Goal: Task Accomplishment & Management: Manage account settings

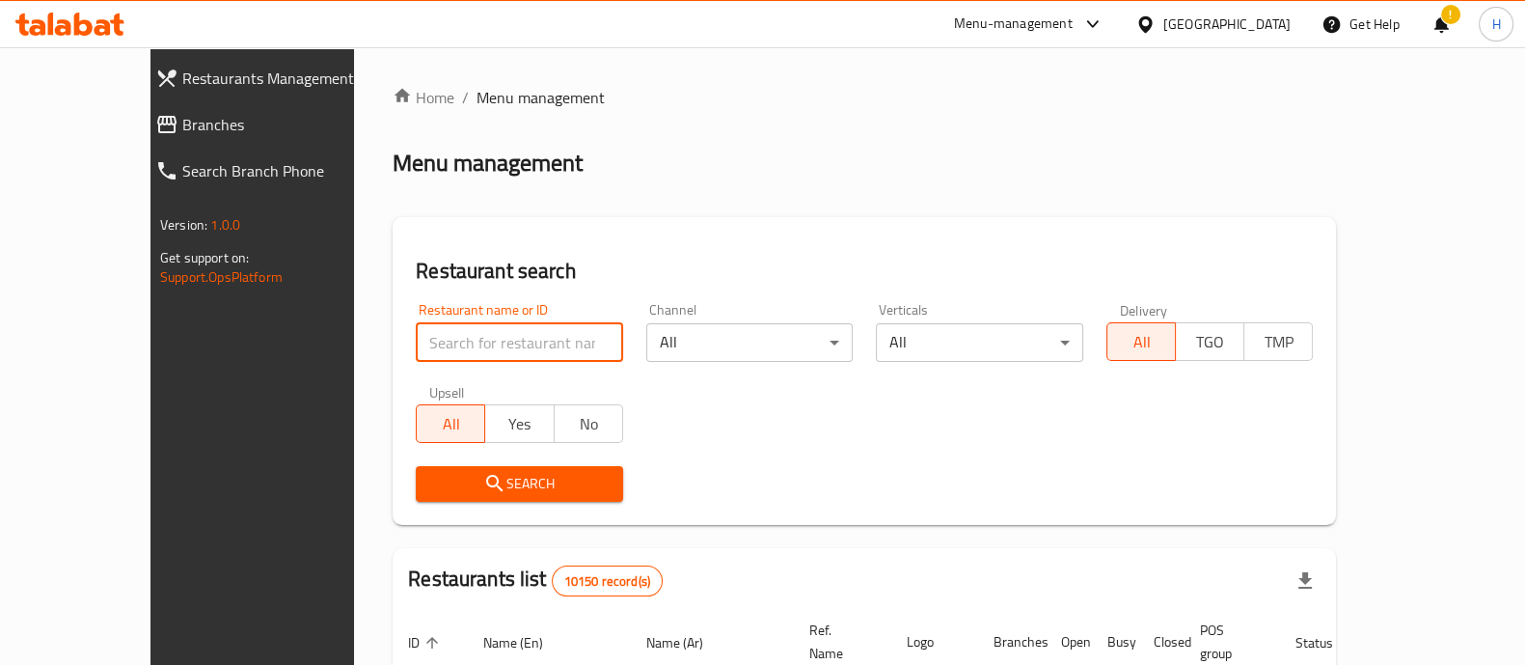
click at [424, 340] on input "search" at bounding box center [519, 342] width 207 height 39
type input "fashion eyes"
click button "Search" at bounding box center [519, 484] width 207 height 36
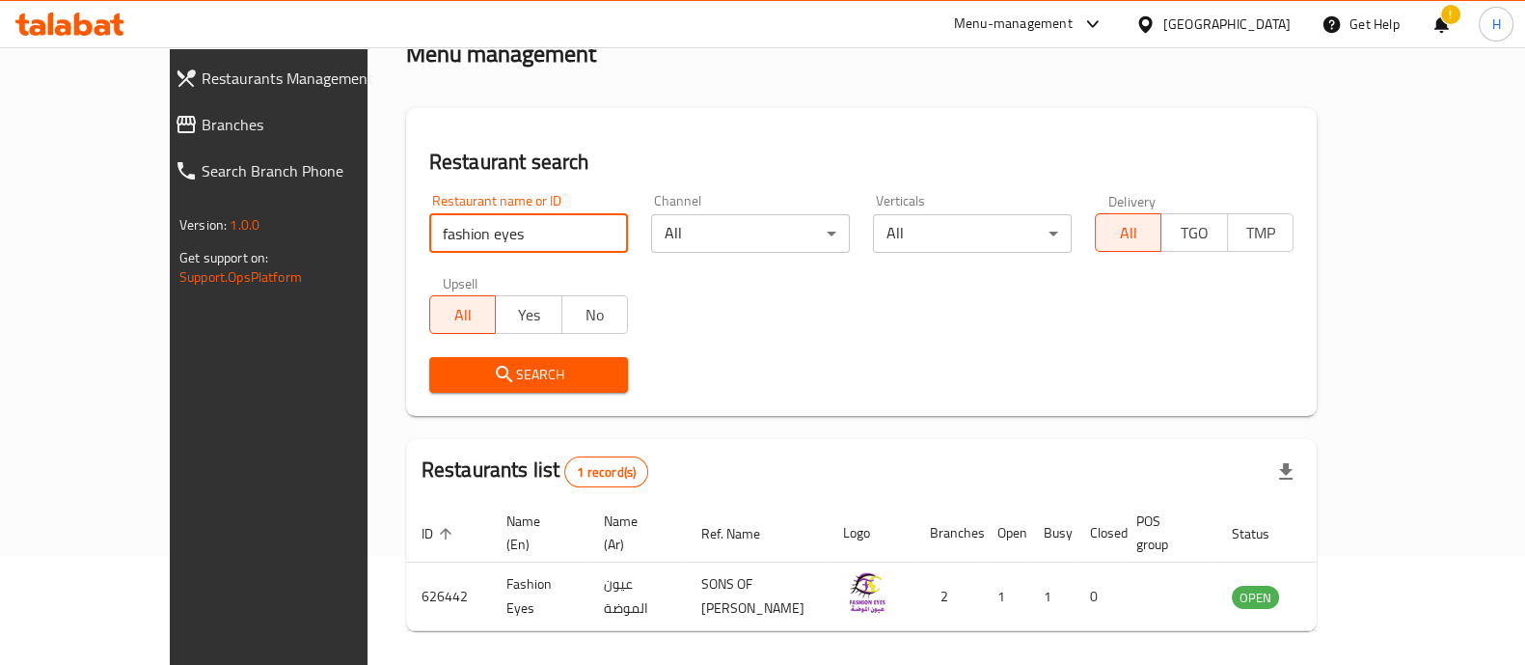
scroll to position [179, 0]
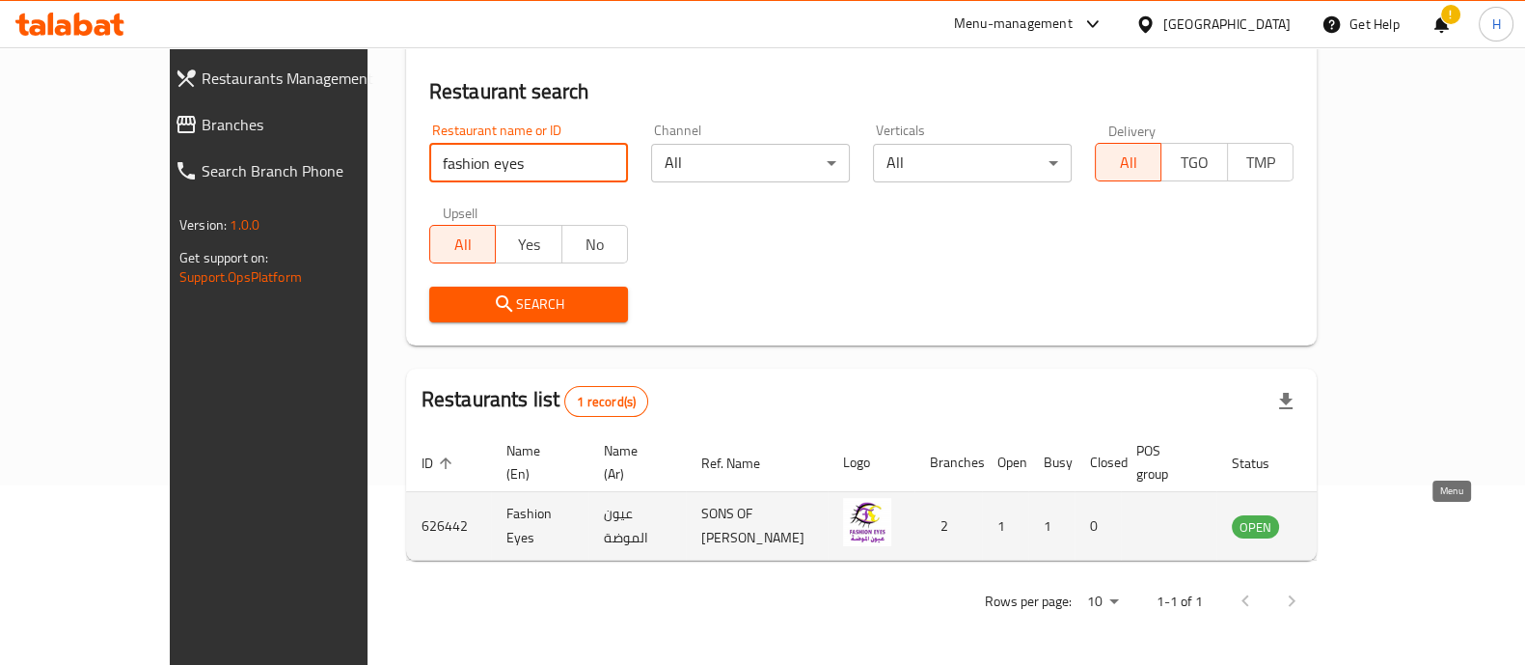
click at [1356, 528] on icon "enhanced table" at bounding box center [1344, 527] width 21 height 16
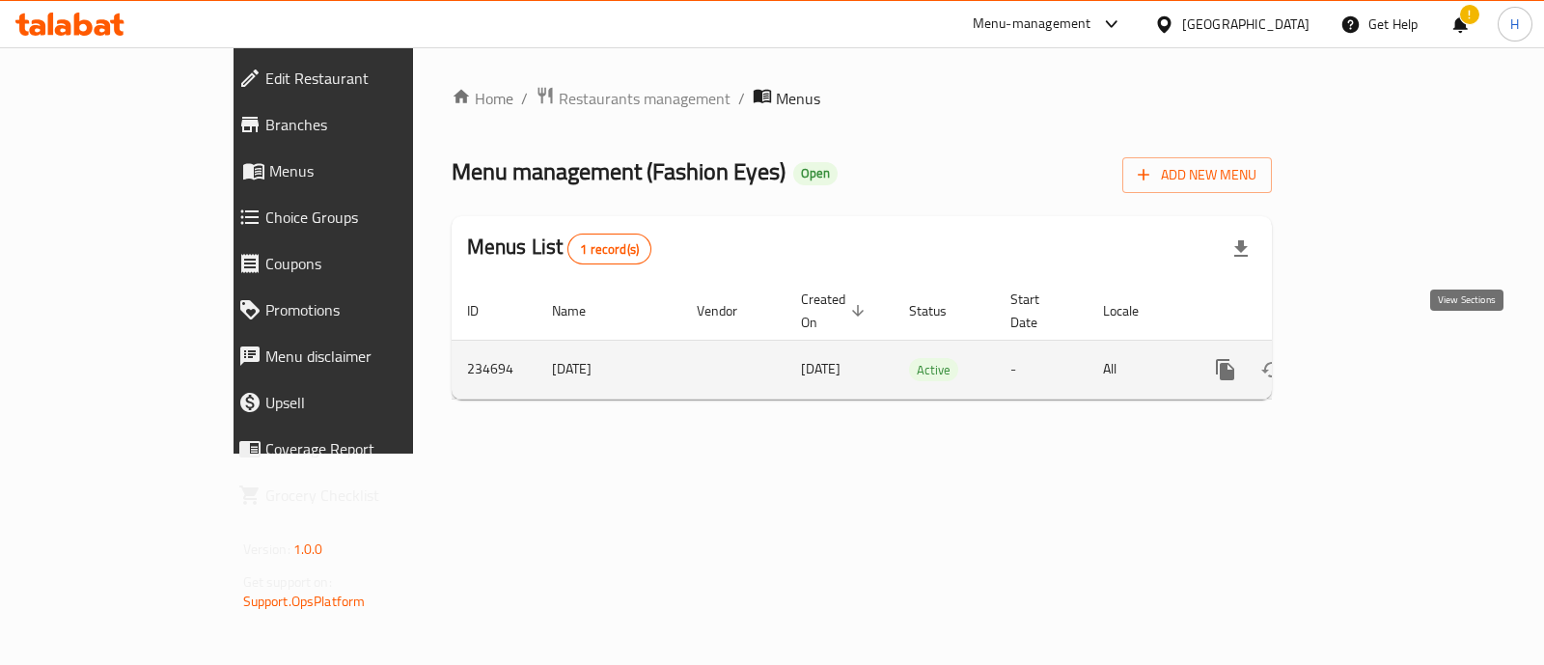
click at [1376, 358] on icon "enhanced table" at bounding box center [1364, 369] width 23 height 23
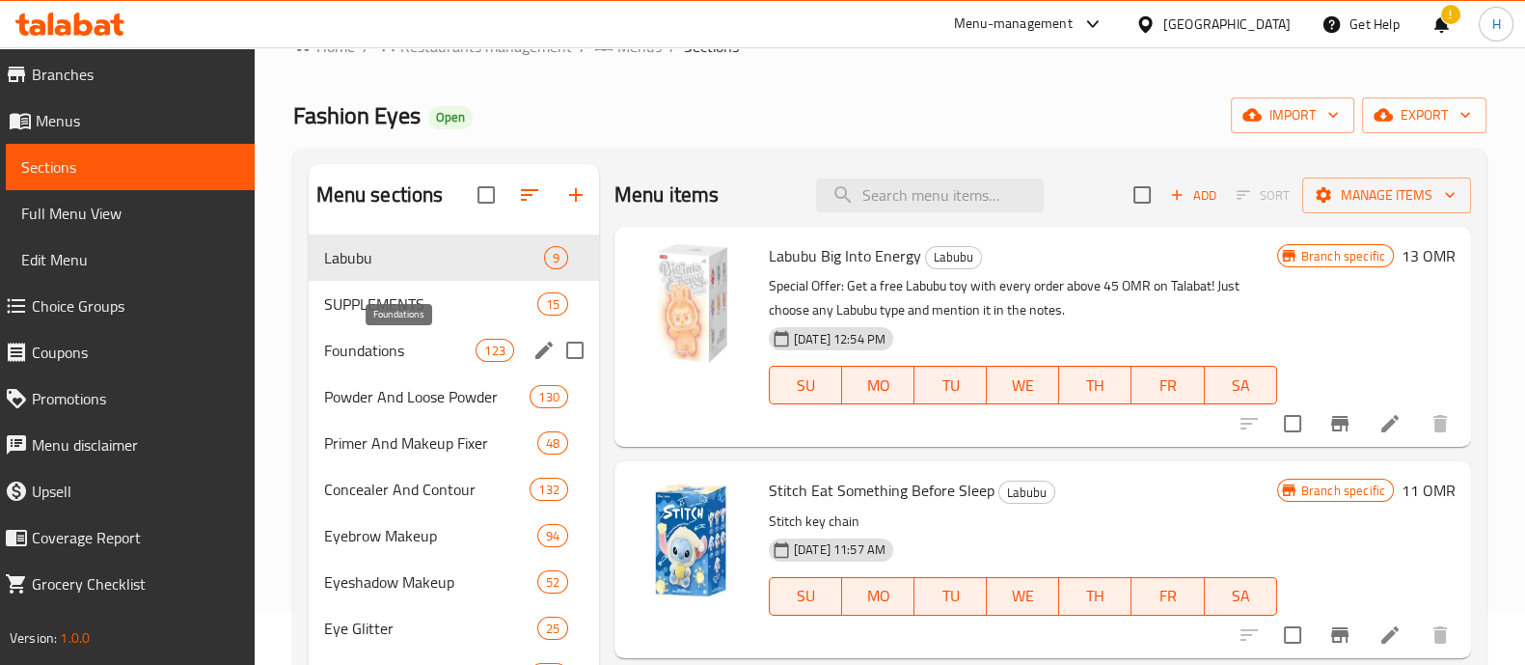
scroll to position [21, 0]
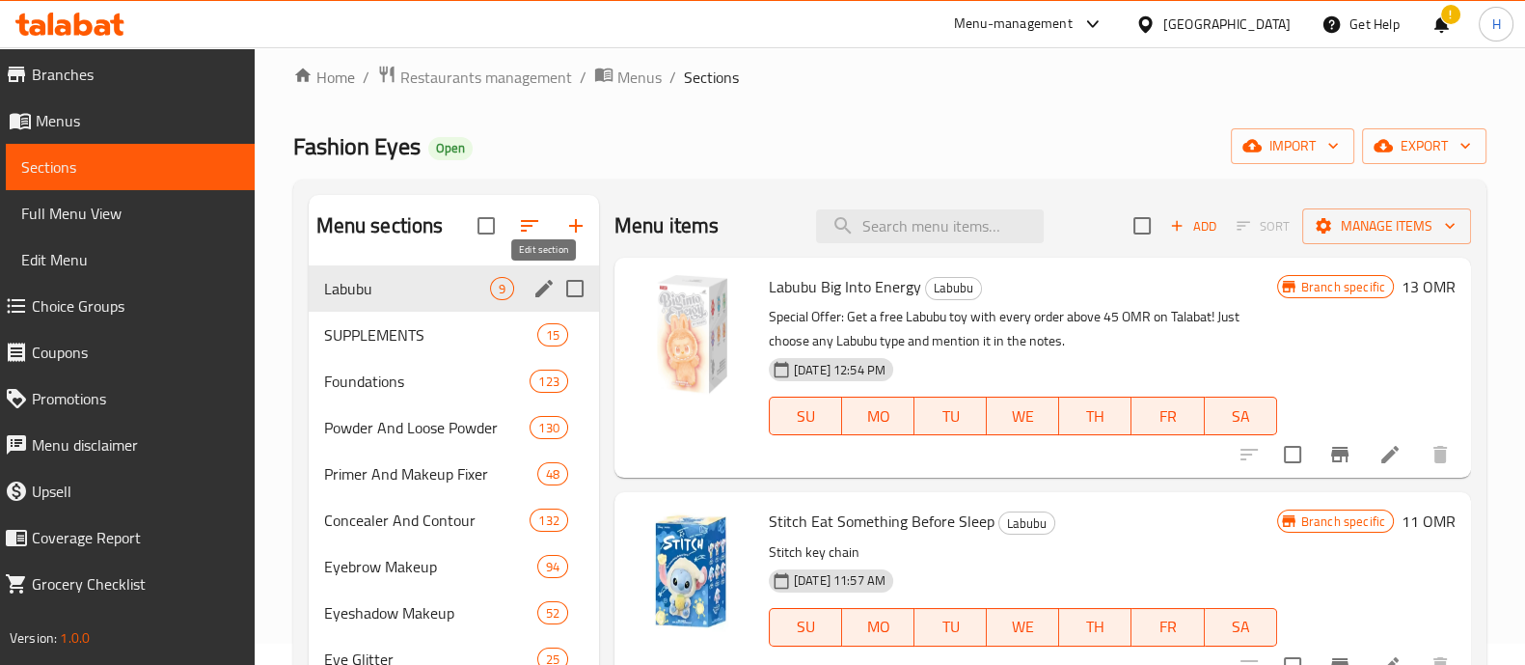
click at [541, 295] on icon "edit" at bounding box center [544, 288] width 23 height 23
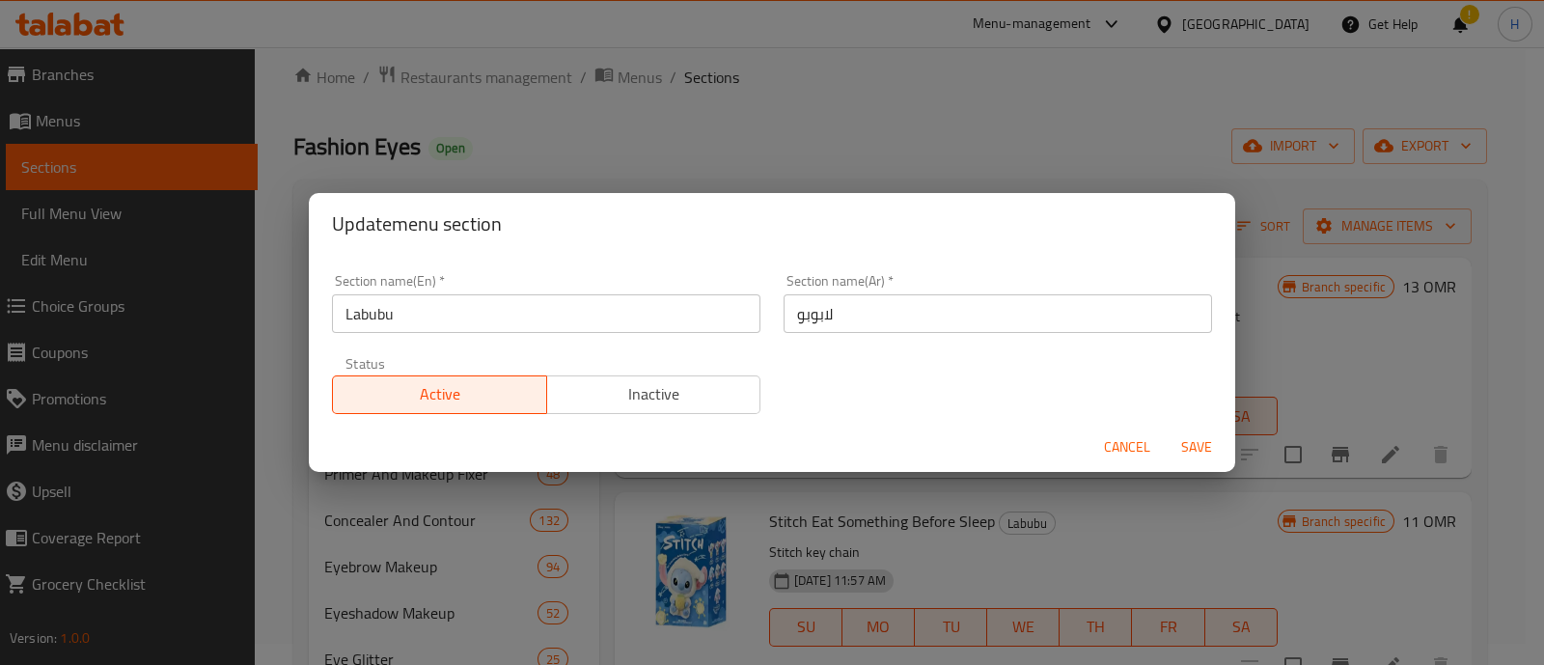
click at [725, 309] on input "Labubu" at bounding box center [546, 313] width 428 height 39
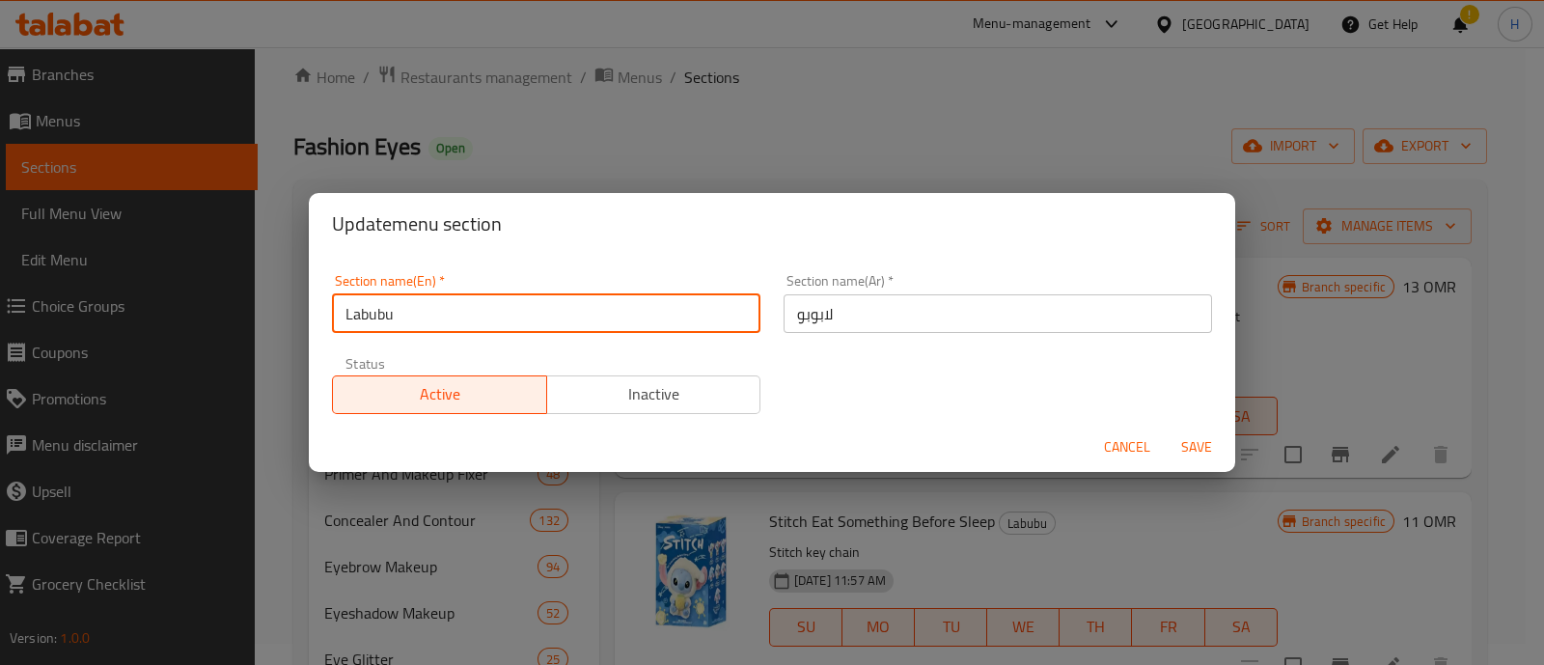
click at [725, 309] on input "Labubu" at bounding box center [546, 313] width 428 height 39
type input "Accessories"
click at [942, 337] on div "Section name(Ar)   * لابوبو Section name(Ar) *" at bounding box center [998, 303] width 452 height 82
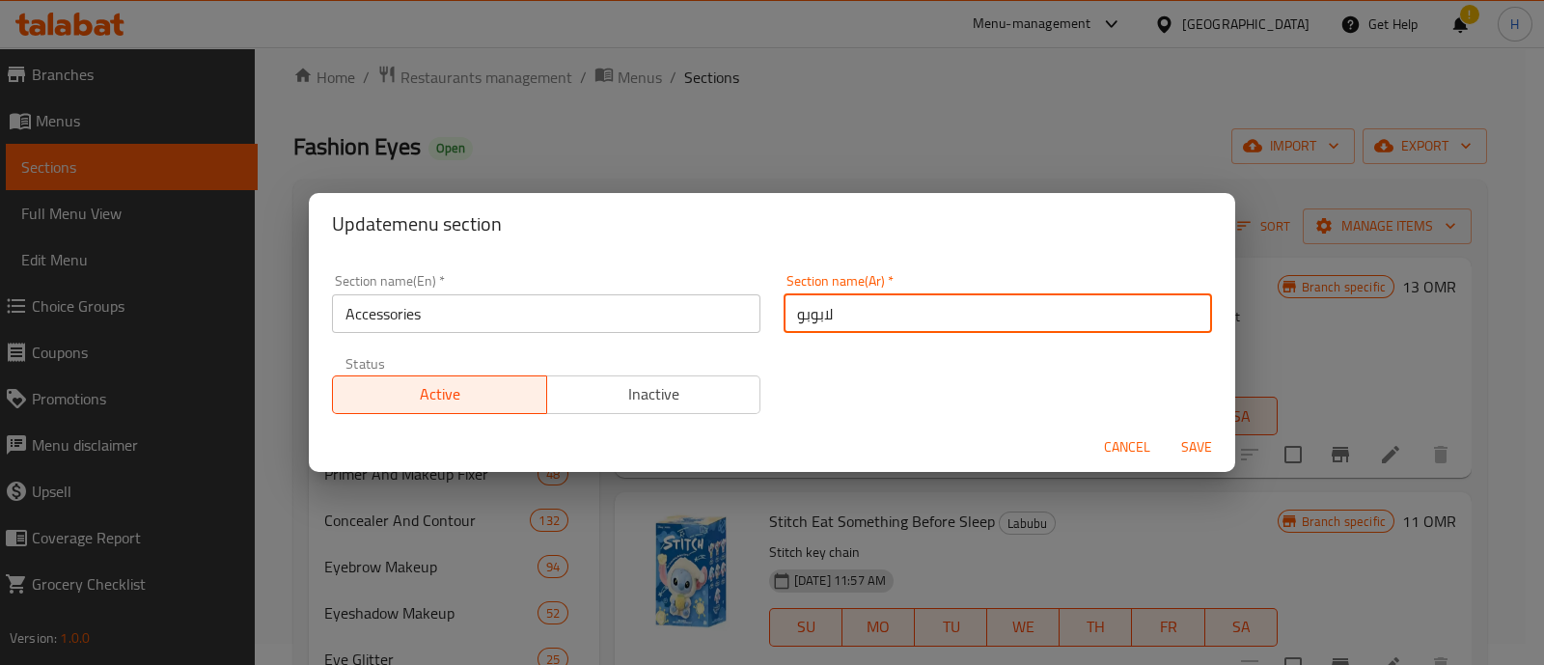
click at [922, 312] on input "لابوبو" at bounding box center [997, 313] width 428 height 39
type input "h"
type input "اكسسورات"
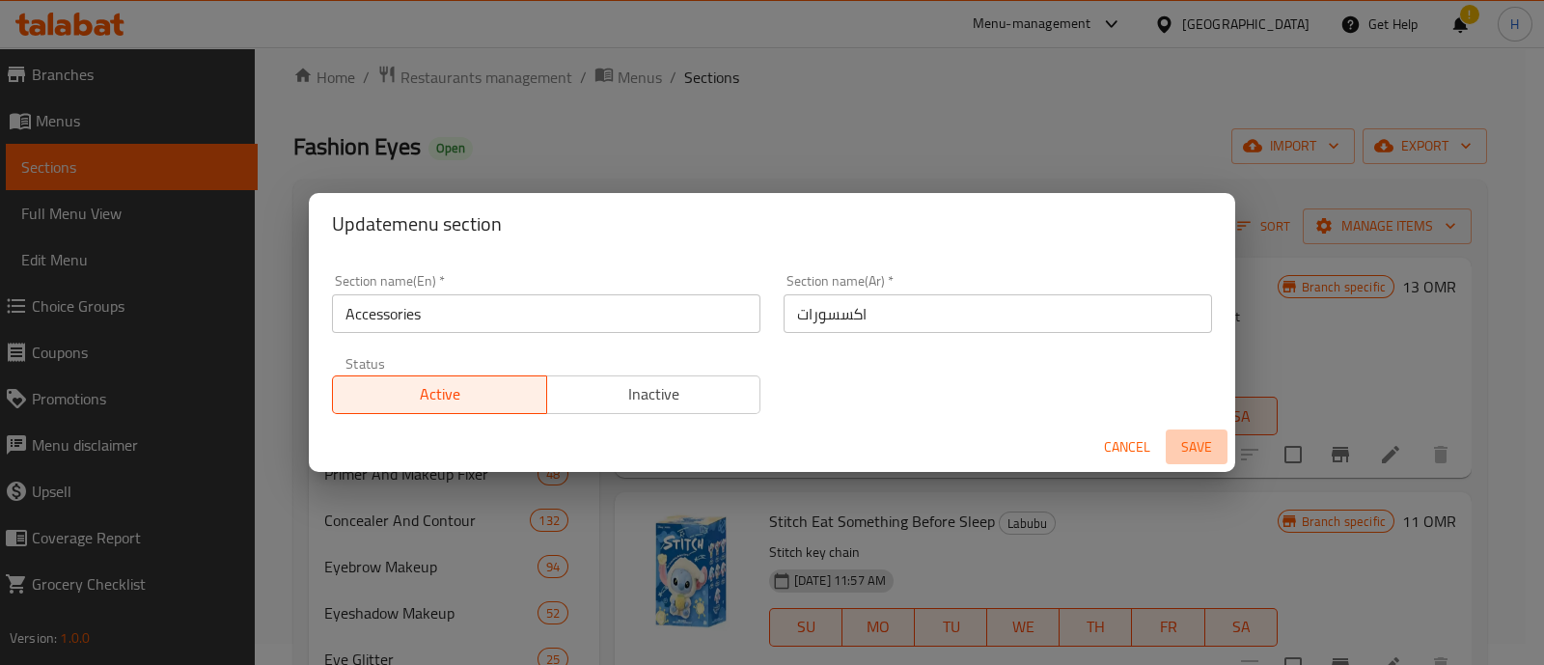
click at [1212, 443] on span "Save" at bounding box center [1196, 447] width 46 height 24
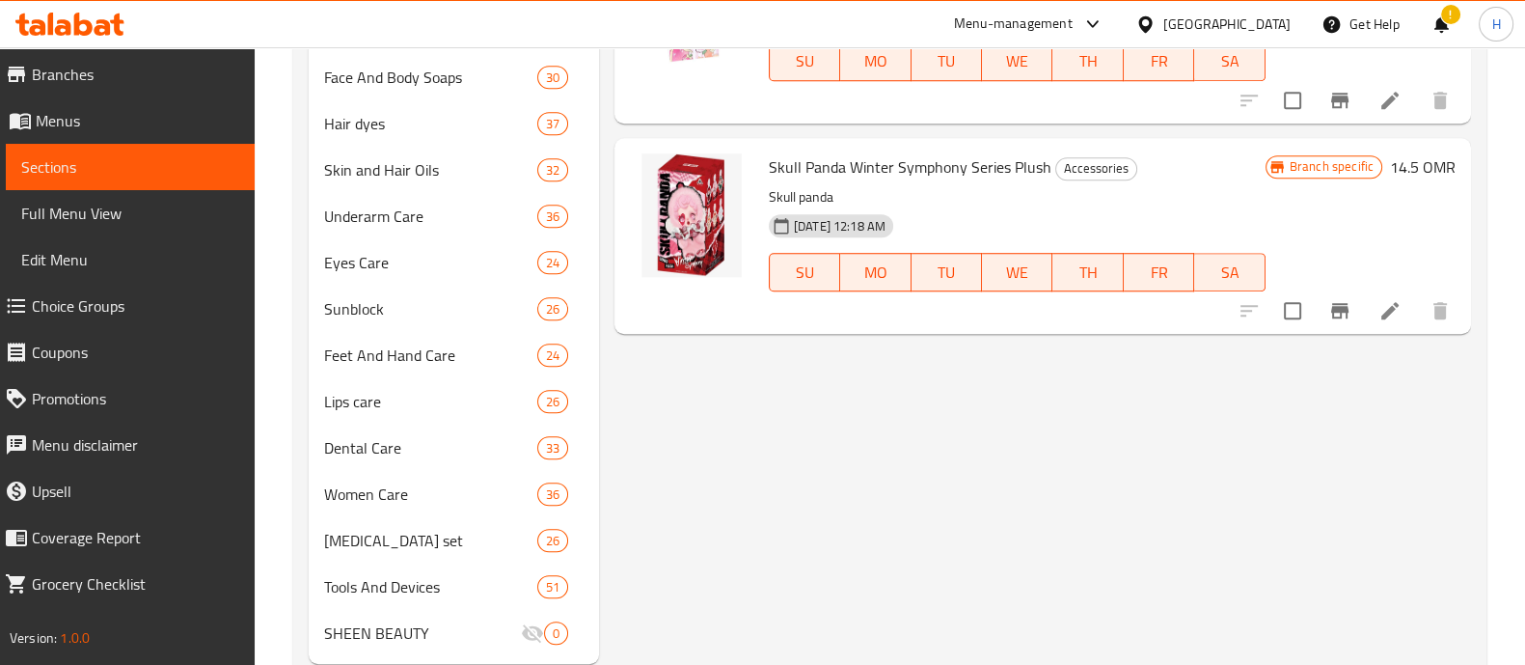
scroll to position [1951, 0]
